Goal: Transaction & Acquisition: Purchase product/service

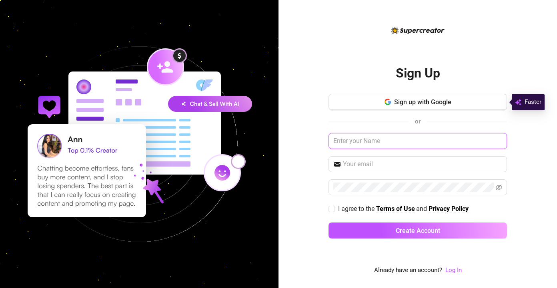
type input "o"
click at [386, 140] on input "[DOMAIN_NAME][EMAIL_ADDRESS][DOMAIN_NAME]" at bounding box center [417, 141] width 178 height 16
type input "[DOMAIN_NAME][EMAIL_ADDRESS][DOMAIN_NAME]"
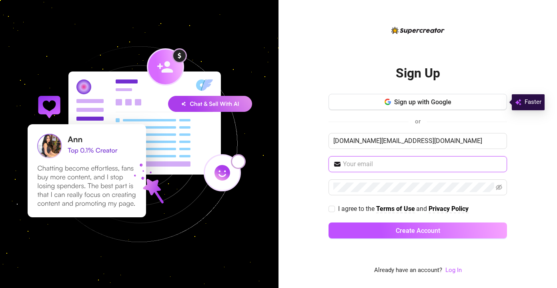
paste input "[DOMAIN_NAME][EMAIL_ADDRESS][DOMAIN_NAME]"
type input "[DOMAIN_NAME][EMAIL_ADDRESS][DOMAIN_NAME]"
click at [332, 211] on input "I agree to the Terms of Use and Privacy Policy" at bounding box center [331, 209] width 6 height 6
checkbox input "true"
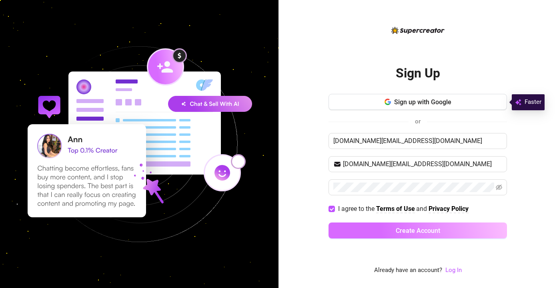
click at [392, 231] on button "Create Account" at bounding box center [417, 231] width 178 height 16
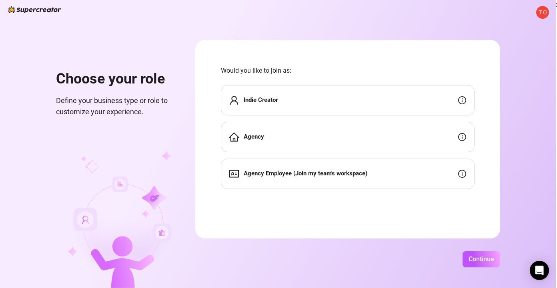
click at [371, 140] on div "Agency" at bounding box center [347, 137] width 253 height 30
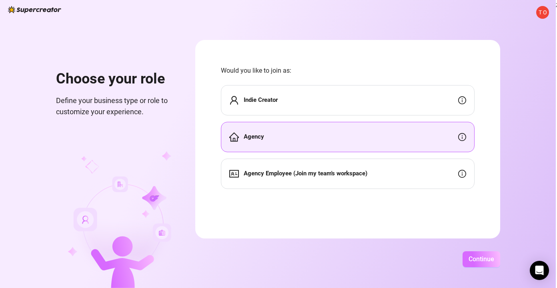
click at [498, 264] on button "Continue" at bounding box center [481, 259] width 38 height 16
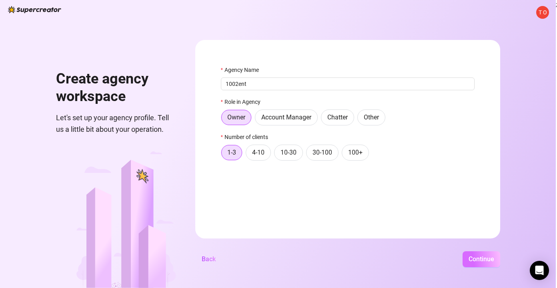
type input "1002ent"
click at [494, 262] on span "Continue" at bounding box center [481, 259] width 26 height 8
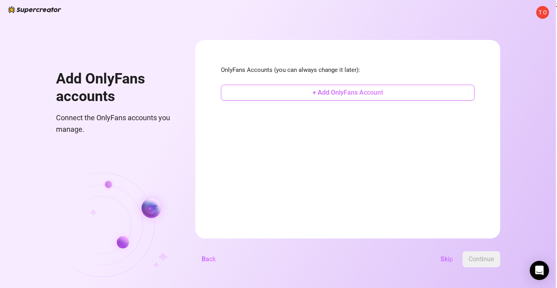
click at [383, 95] on span "+ Add OnlyFans Account" at bounding box center [347, 93] width 70 height 8
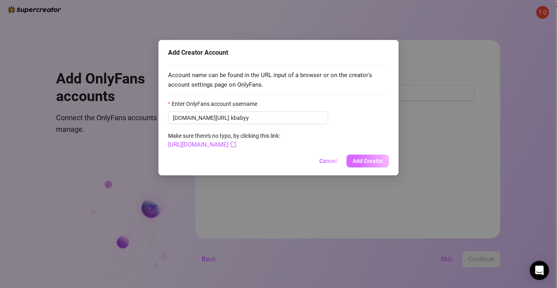
type input "kbabyy"
click at [377, 164] on button "Add Creator" at bounding box center [367, 161] width 42 height 13
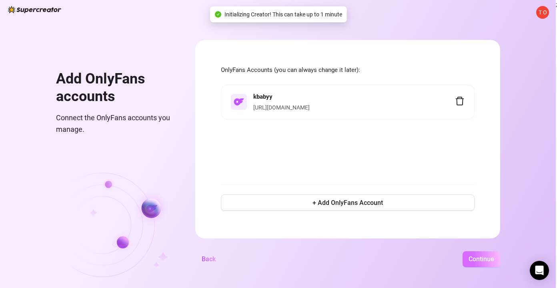
click at [494, 259] on span "Continue" at bounding box center [481, 259] width 26 height 8
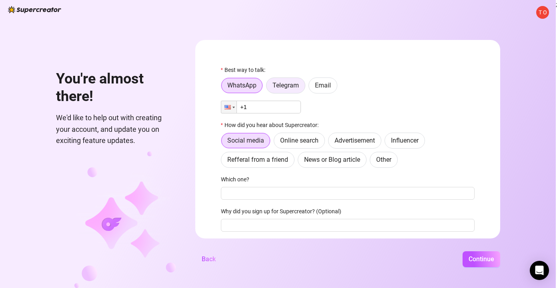
click at [299, 84] on span "Telegram" at bounding box center [285, 86] width 26 height 8
click at [268, 88] on input "Telegram" at bounding box center [268, 88] width 0 height 0
click at [363, 58] on form "Best way to talk: WhatsApp Telegram Email How did you hear about Supercreator: …" at bounding box center [347, 139] width 305 height 199
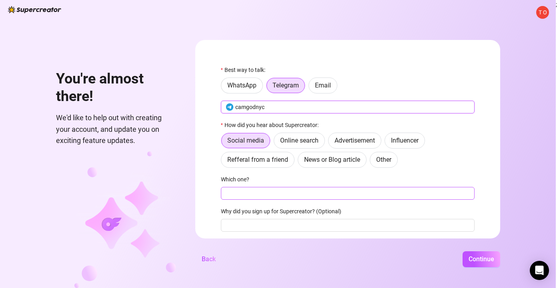
type input "camgodnyc"
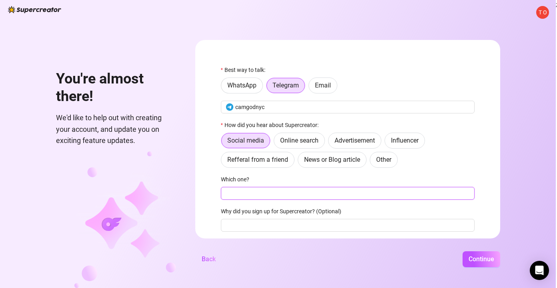
click at [320, 194] on input "Which one?" at bounding box center [347, 193] width 253 height 13
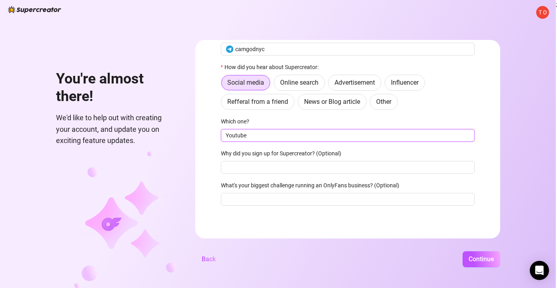
scroll to position [58, 0]
type input "Youtube"
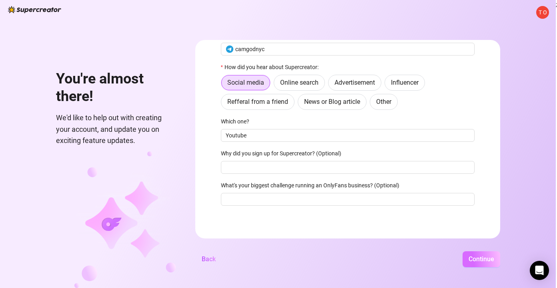
click at [484, 259] on button "Continue" at bounding box center [481, 259] width 38 height 16
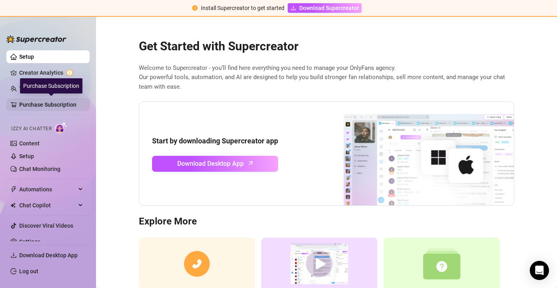
click at [62, 105] on link "Purchase Subscription" at bounding box center [51, 104] width 64 height 13
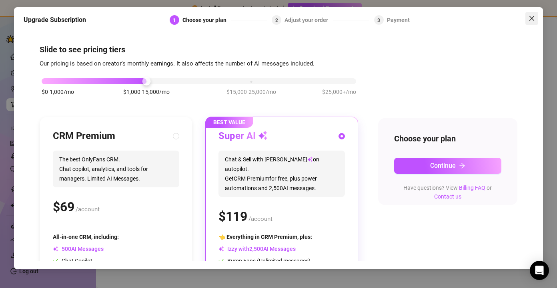
click at [533, 17] on icon "close" at bounding box center [531, 18] width 6 height 6
